Goal: Task Accomplishment & Management: Use online tool/utility

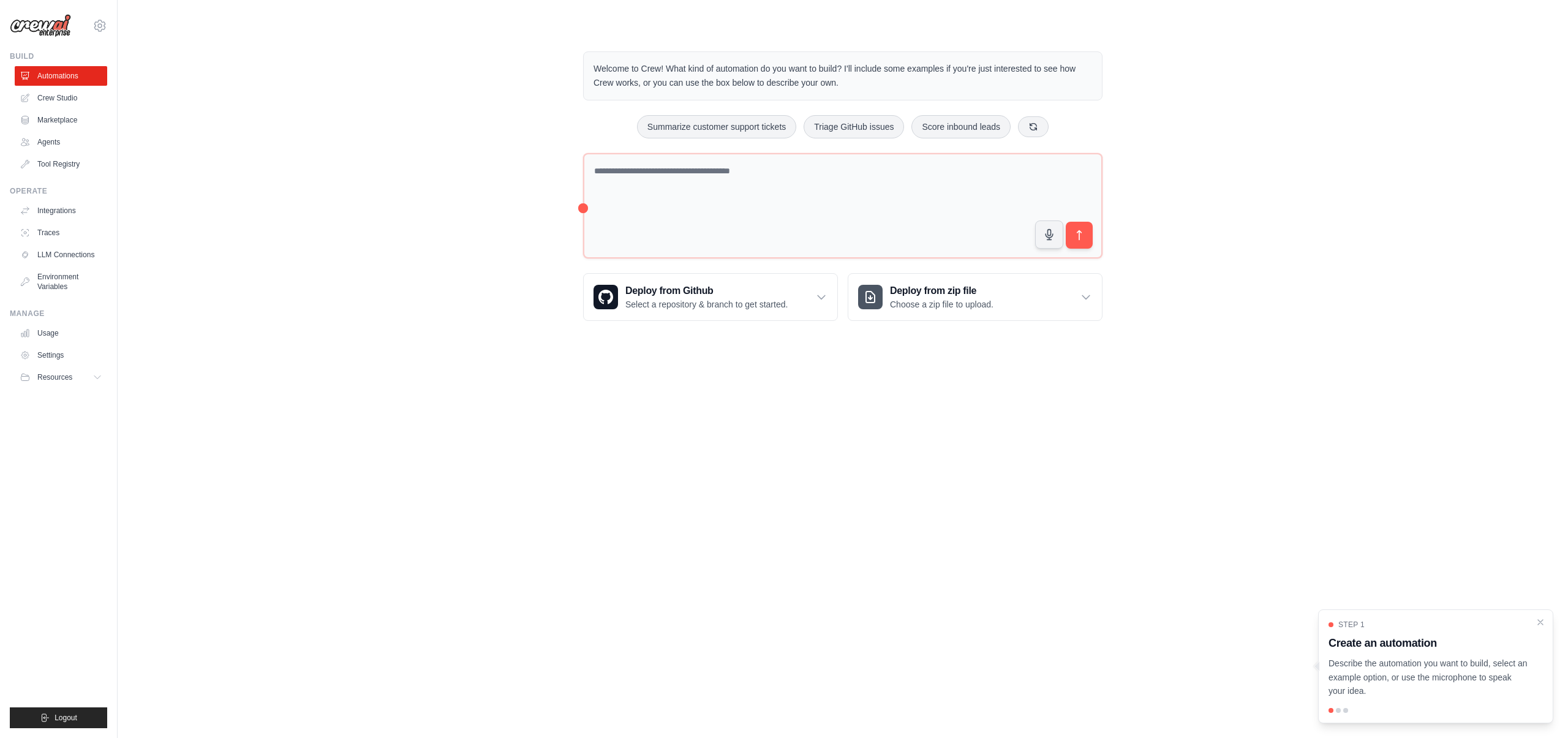
click at [414, 210] on div "Welcome to Crew! What kind of automation do you want to build? I'll include som…" at bounding box center [843, 186] width 1411 height 309
click at [732, 200] on textarea at bounding box center [843, 206] width 520 height 106
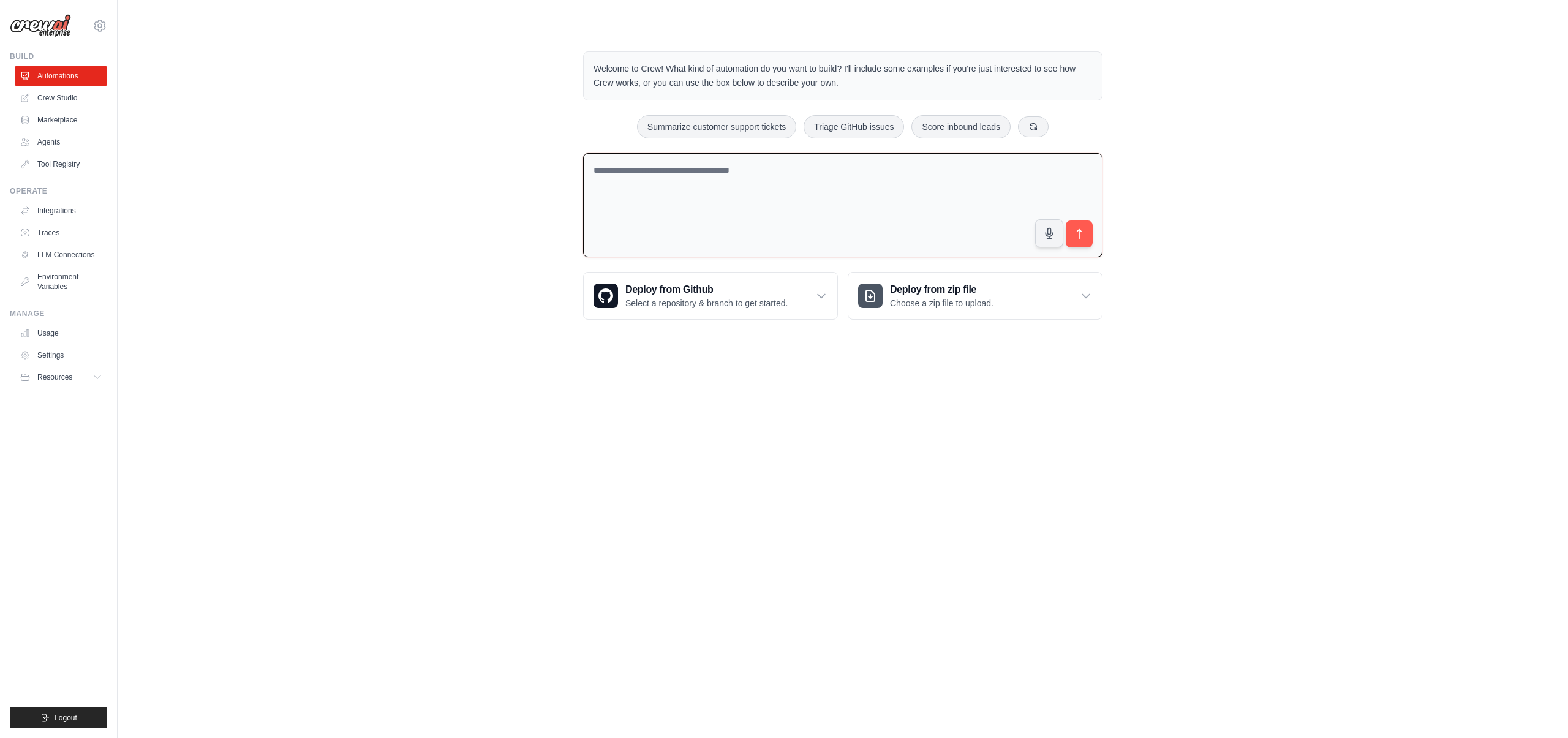
click at [639, 191] on textarea at bounding box center [843, 205] width 520 height 105
click at [472, 207] on div "Welcome to Crew! What kind of automation do you want to build? I'll include som…" at bounding box center [843, 186] width 1411 height 308
click at [475, 217] on div "Welcome to Crew! What kind of automation do you want to build? I'll include som…" at bounding box center [843, 186] width 1411 height 308
click at [480, 184] on div "Welcome to Crew! What kind of automation do you want to build? I'll include som…" at bounding box center [843, 186] width 1411 height 308
click at [63, 98] on link "Crew Studio" at bounding box center [62, 98] width 92 height 20
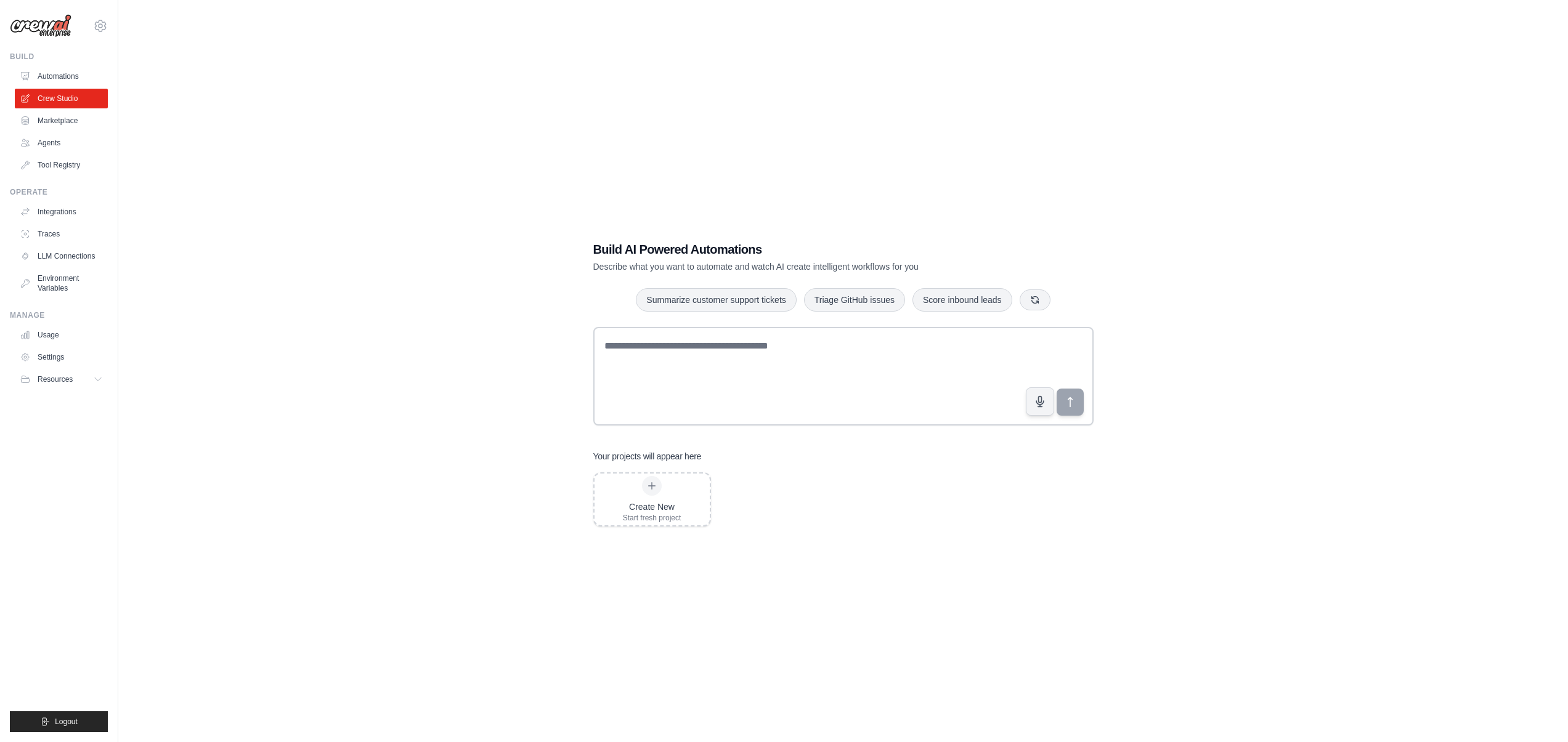
click at [423, 189] on div "Build AI Powered Automations Describe what you want to automate and watch AI cr…" at bounding box center [843, 383] width 1410 height 742
